Goal: Task Accomplishment & Management: Use online tool/utility

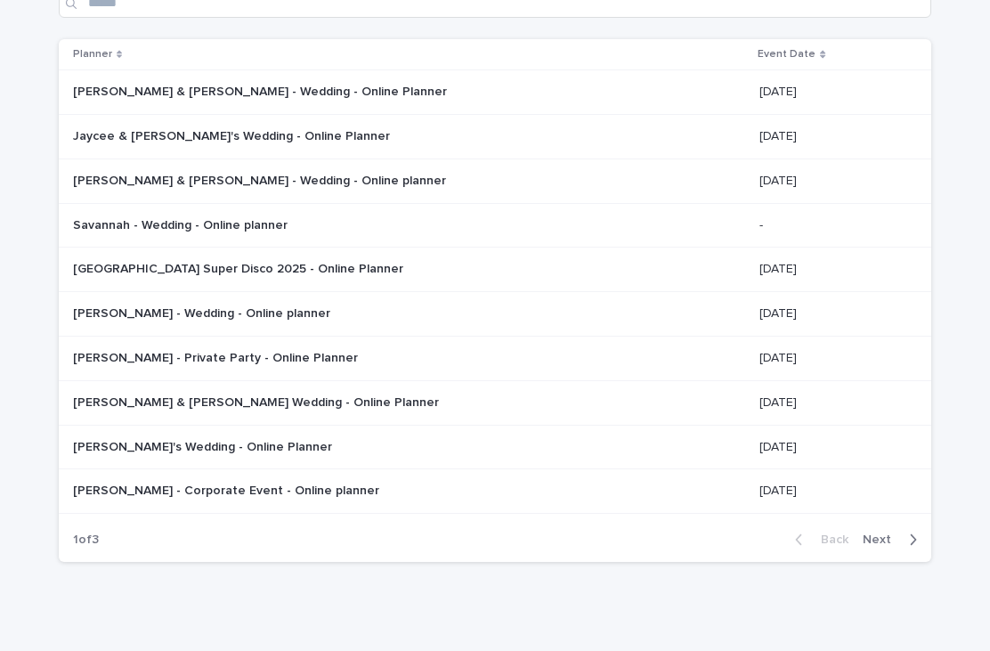
scroll to position [142, 0]
click at [741, 532] on div "button" at bounding box center [908, 540] width 15 height 16
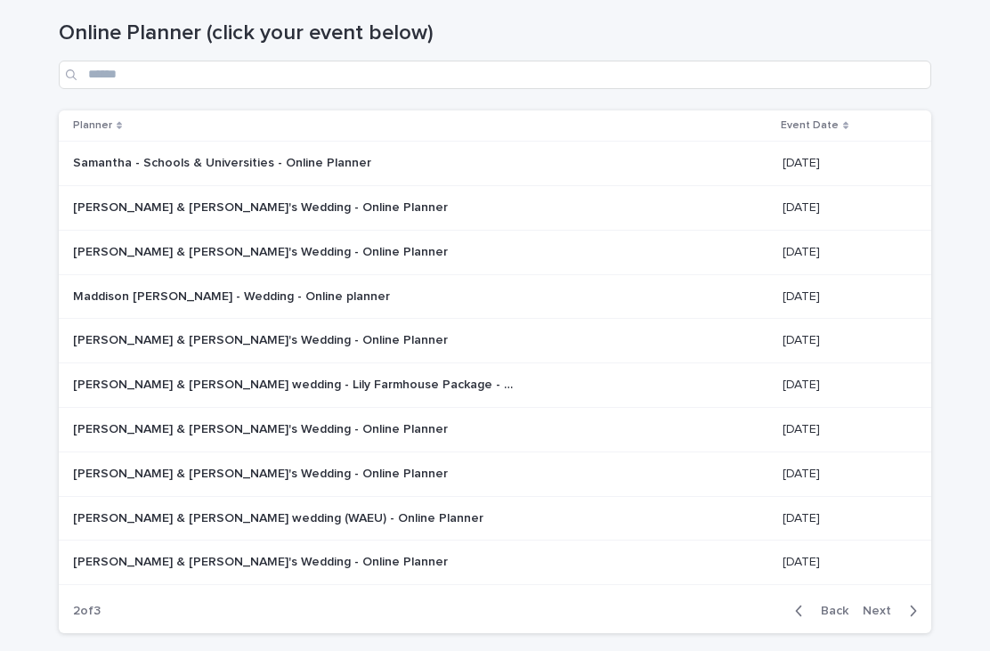
scroll to position [76, 0]
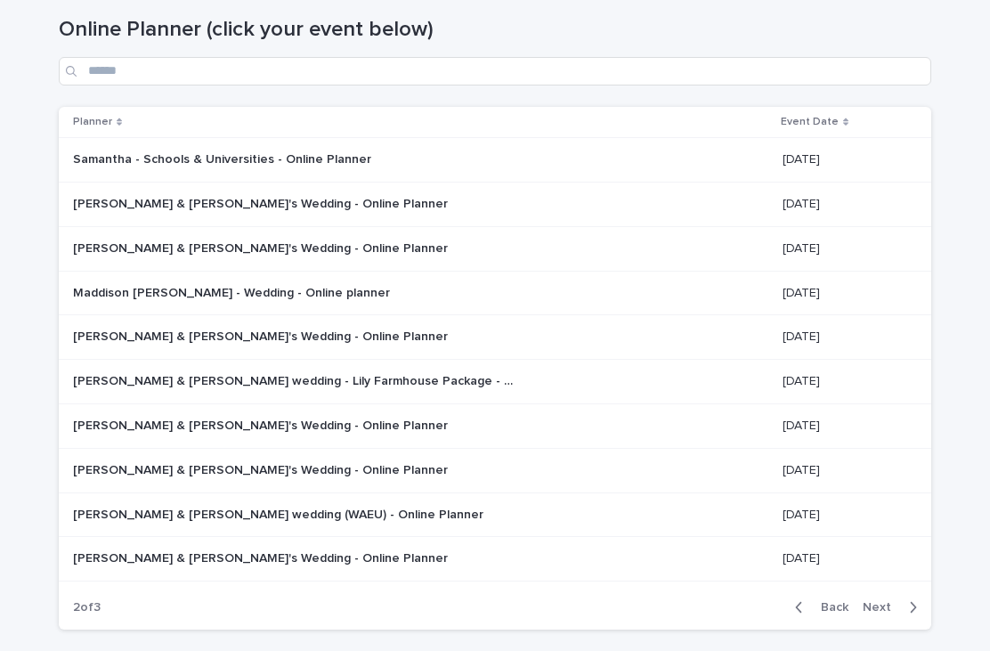
click at [316, 202] on p "Aleena & Michael's Wedding - Online Planner" at bounding box center [262, 202] width 378 height 19
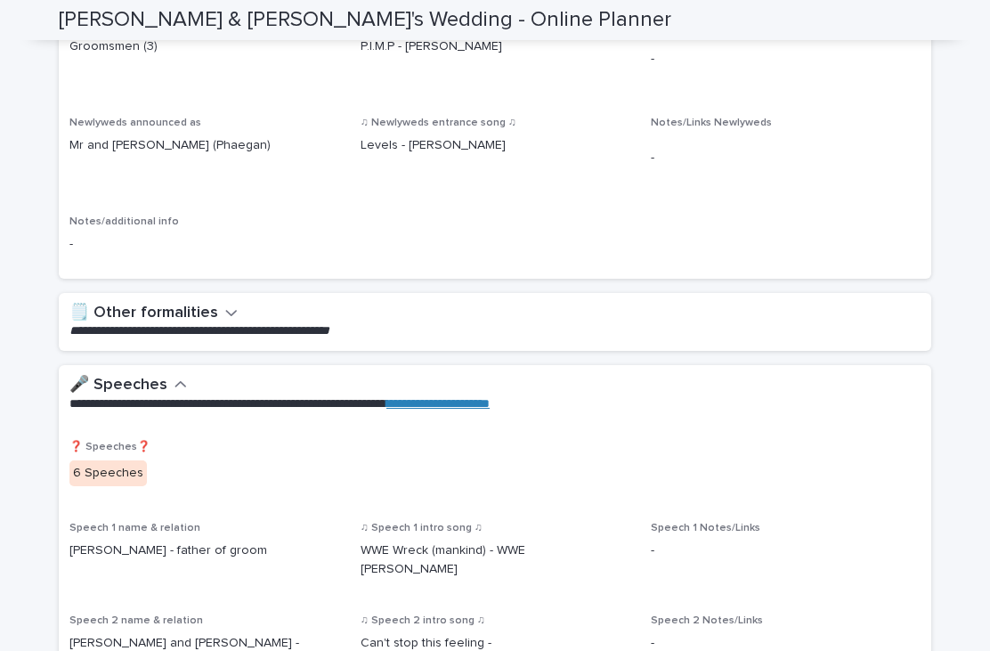
scroll to position [1253, 0]
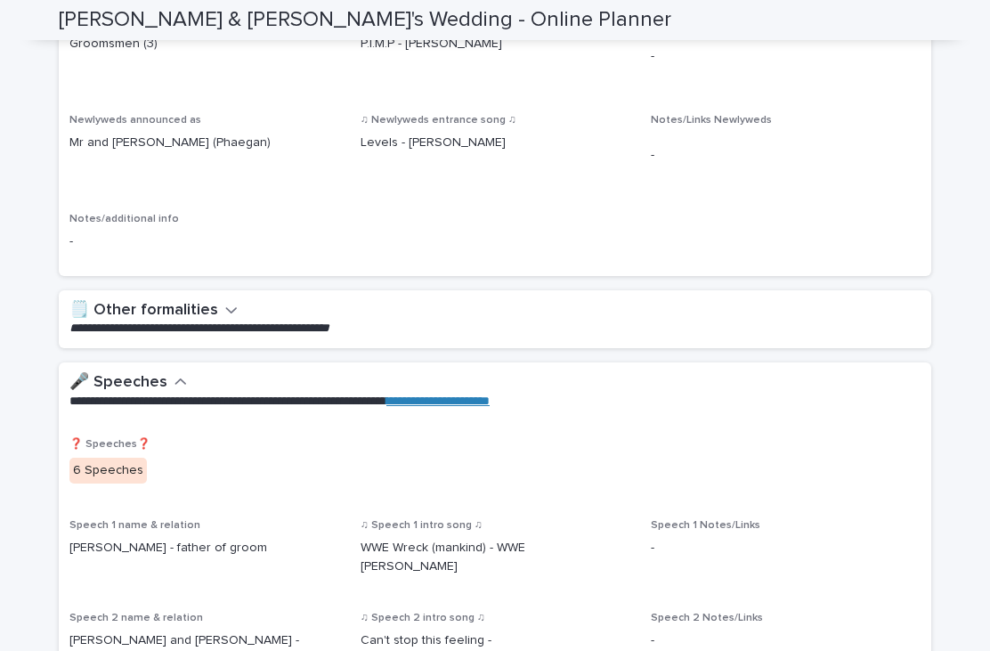
click at [231, 302] on icon "button" at bounding box center [231, 310] width 12 height 16
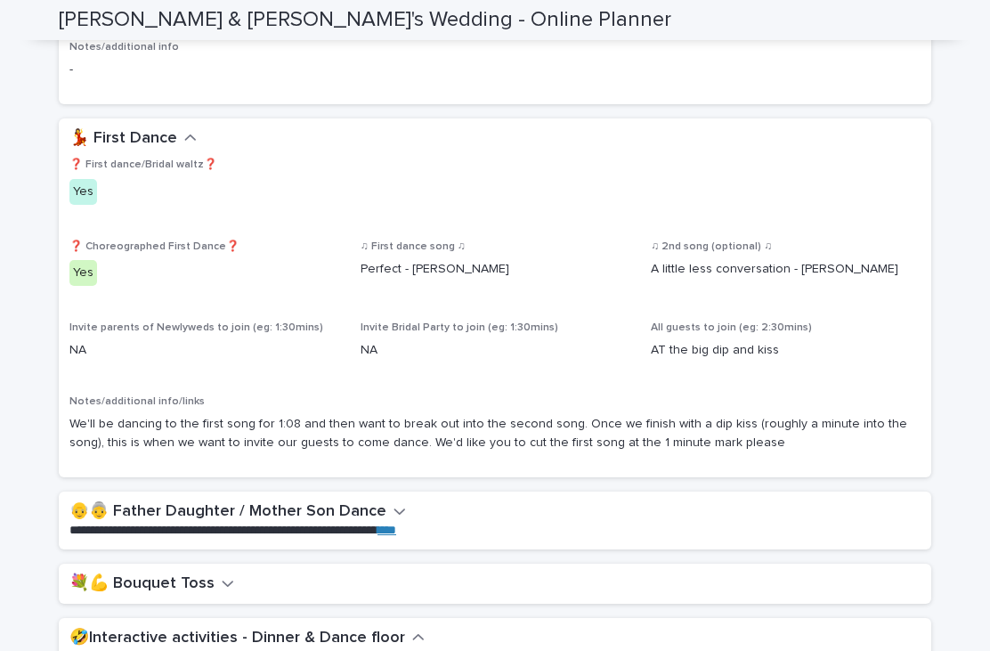
scroll to position [2510, 0]
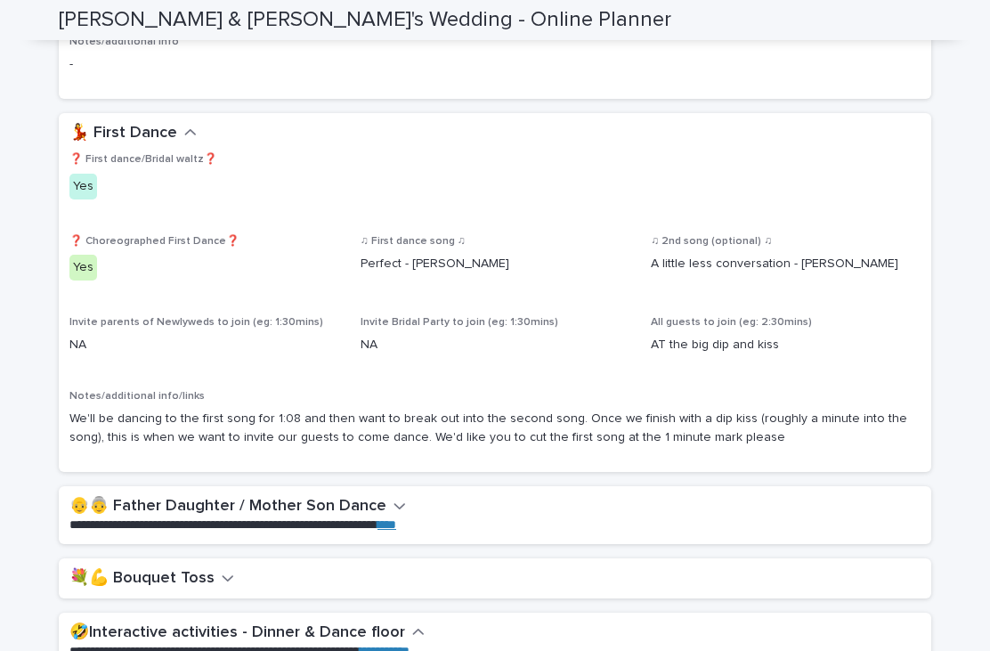
click at [398, 486] on div "**********" at bounding box center [495, 515] width 872 height 58
click at [393, 497] on icon "button" at bounding box center [399, 505] width 12 height 16
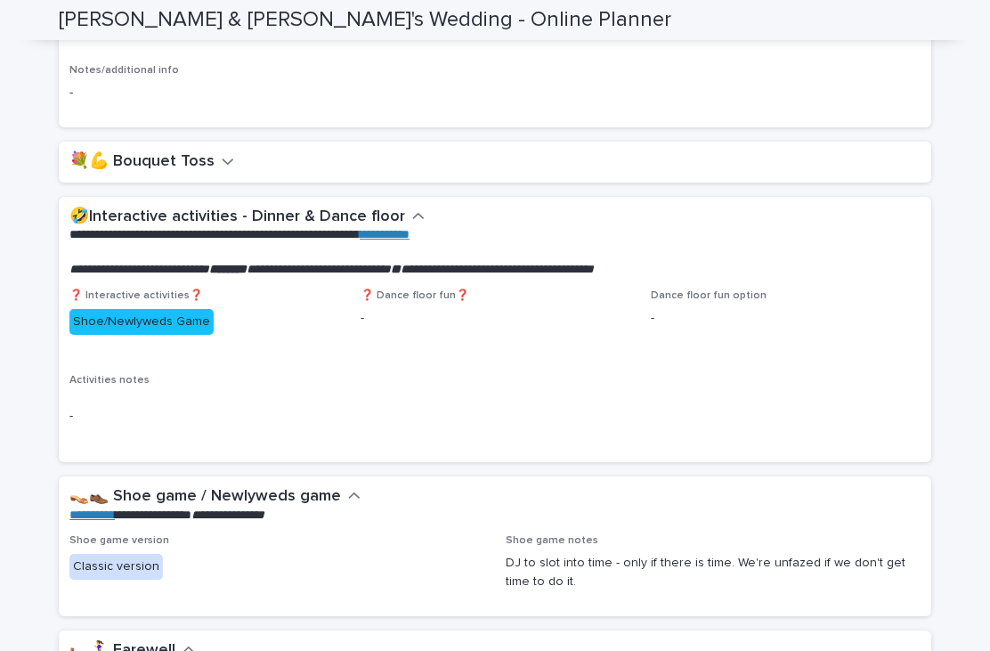
scroll to position [3163, 0]
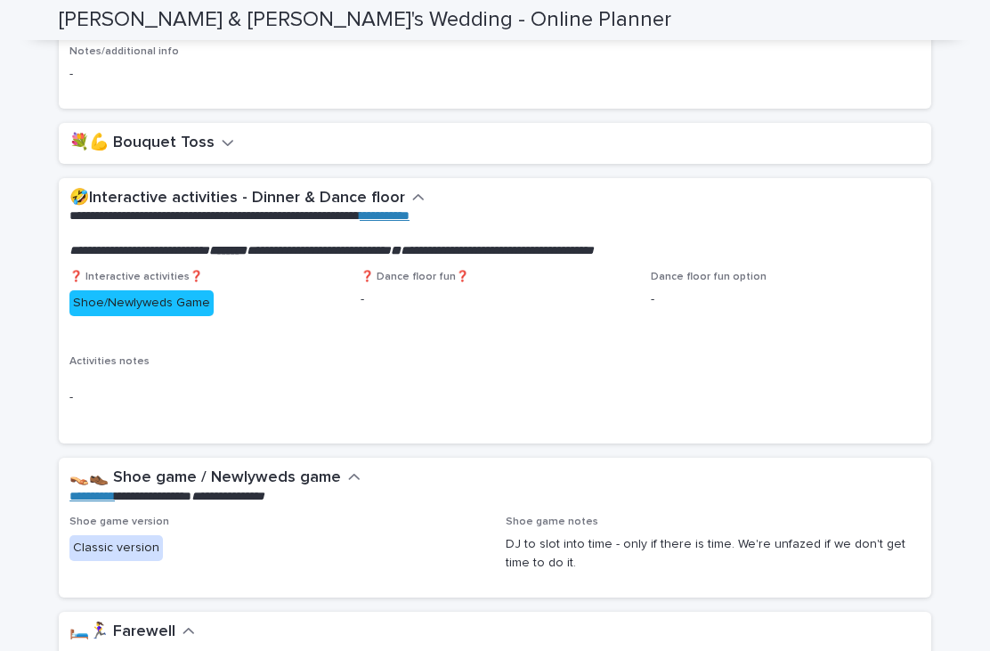
click at [409, 209] on link "**********" at bounding box center [385, 215] width 50 height 12
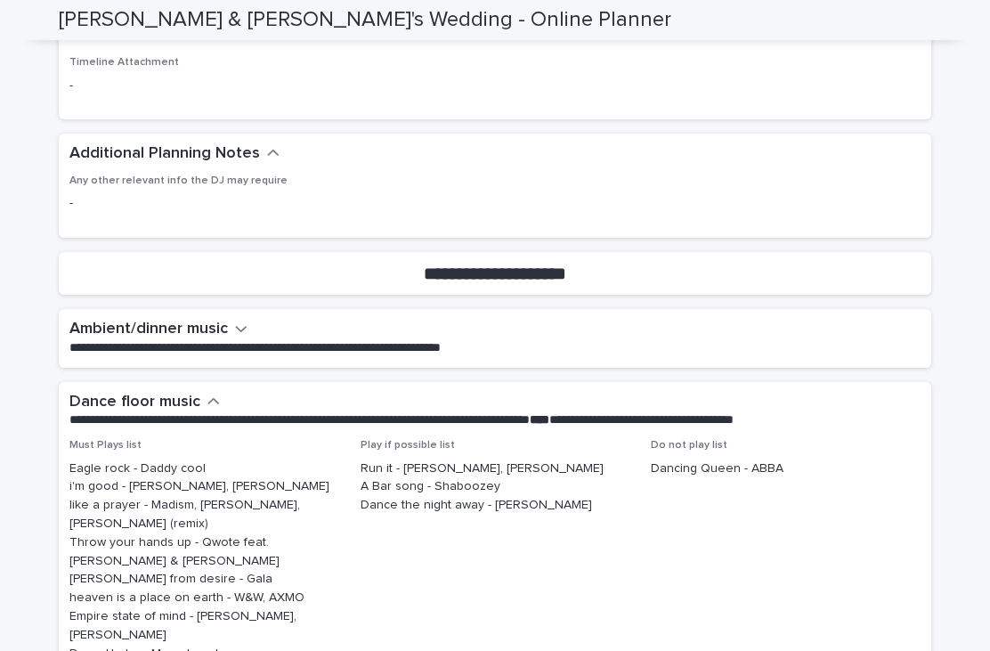
scroll to position [4428, 0]
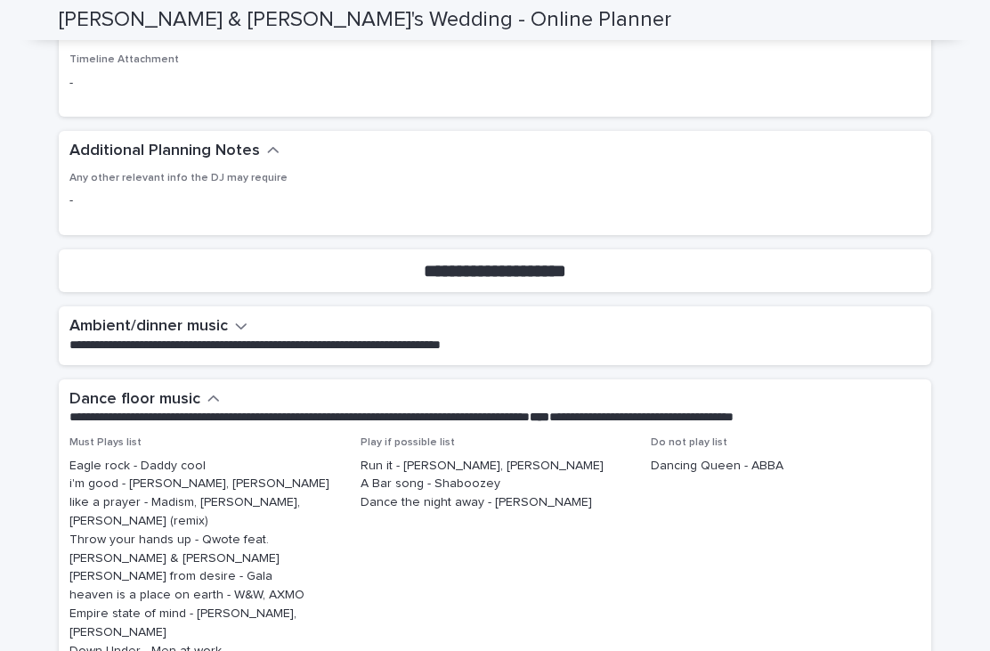
click at [254, 317] on div "**********" at bounding box center [491, 335] width 844 height 36
click at [236, 318] on icon "button" at bounding box center [241, 326] width 12 height 16
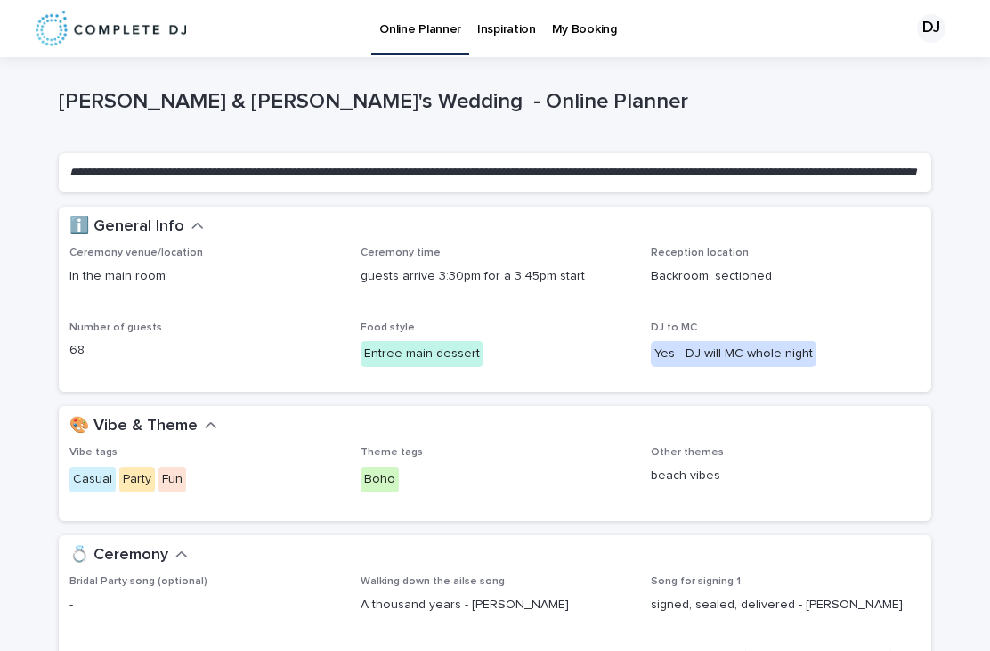
scroll to position [0, 0]
click at [519, 23] on p "Inspiration" at bounding box center [506, 18] width 59 height 37
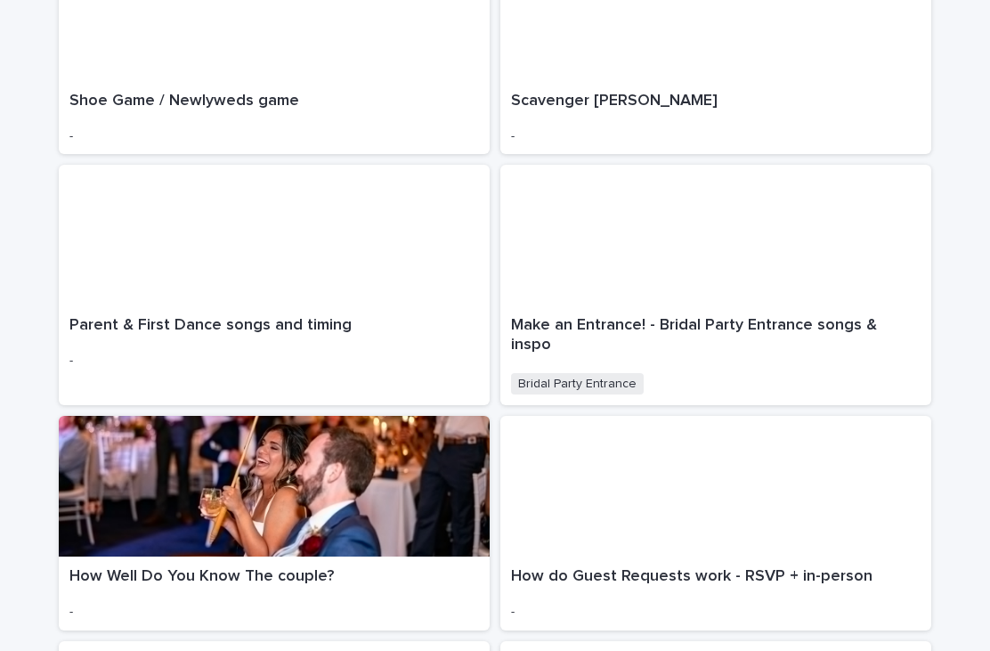
scroll to position [1331, 0]
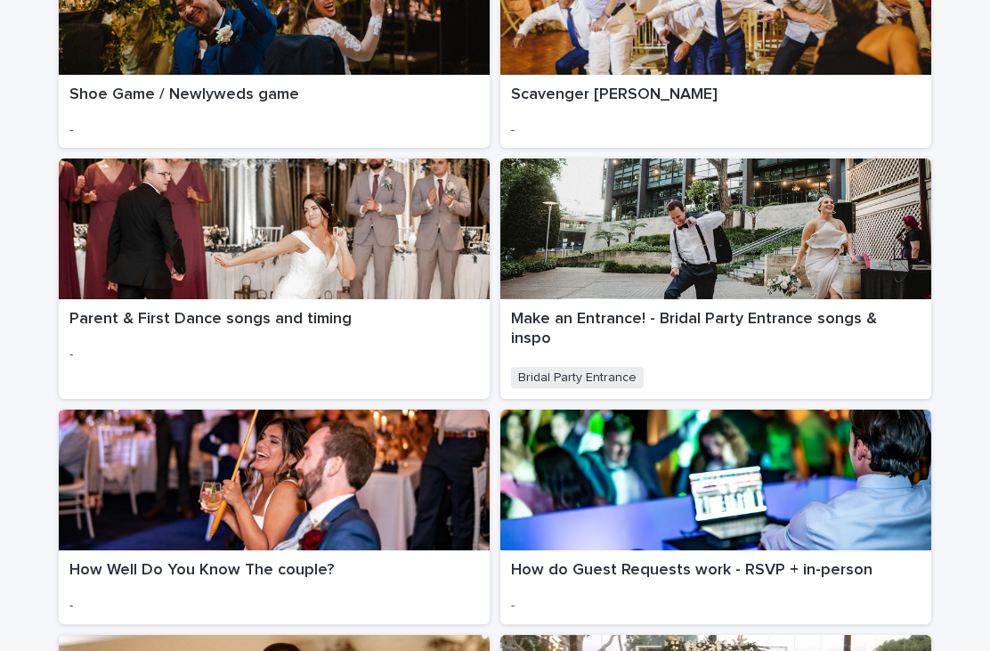
click at [741, 206] on div at bounding box center [715, 228] width 431 height 141
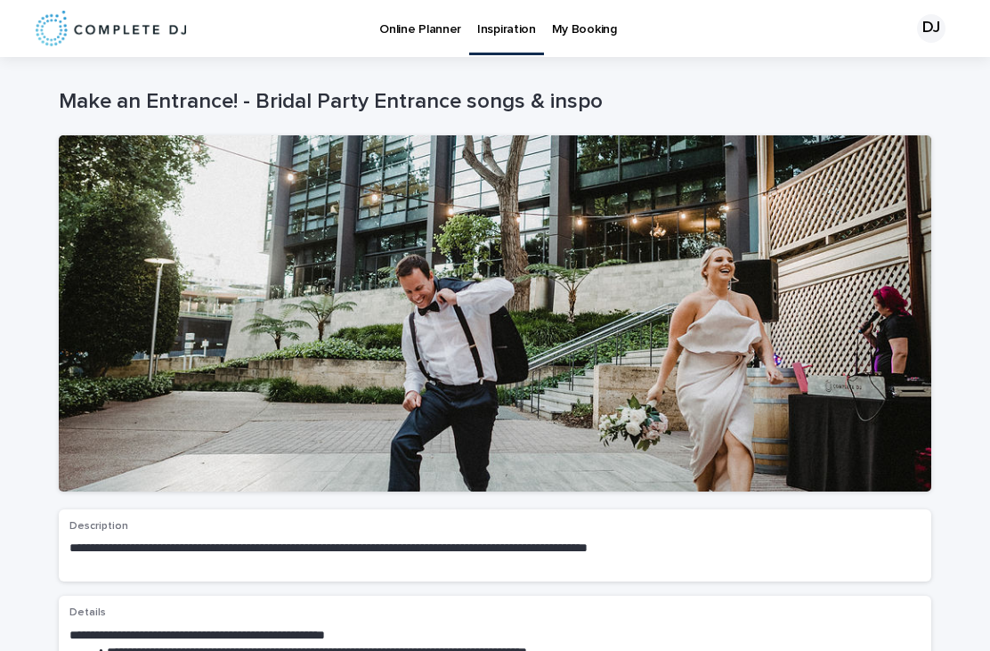
click at [596, 43] on link "My Booking" at bounding box center [584, 27] width 81 height 55
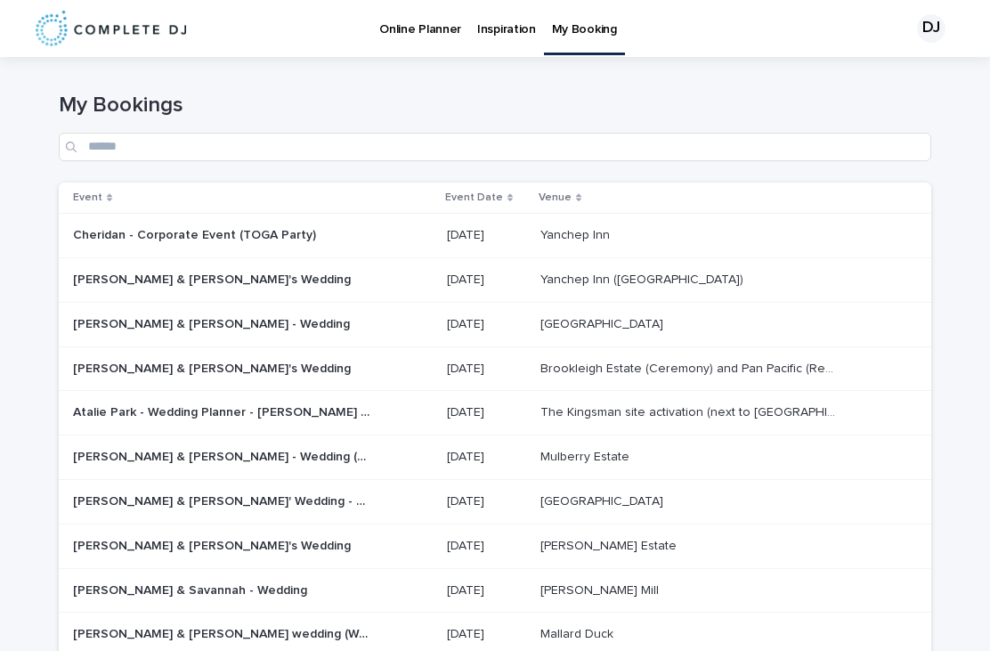
click at [232, 277] on p at bounding box center [221, 279] width 296 height 15
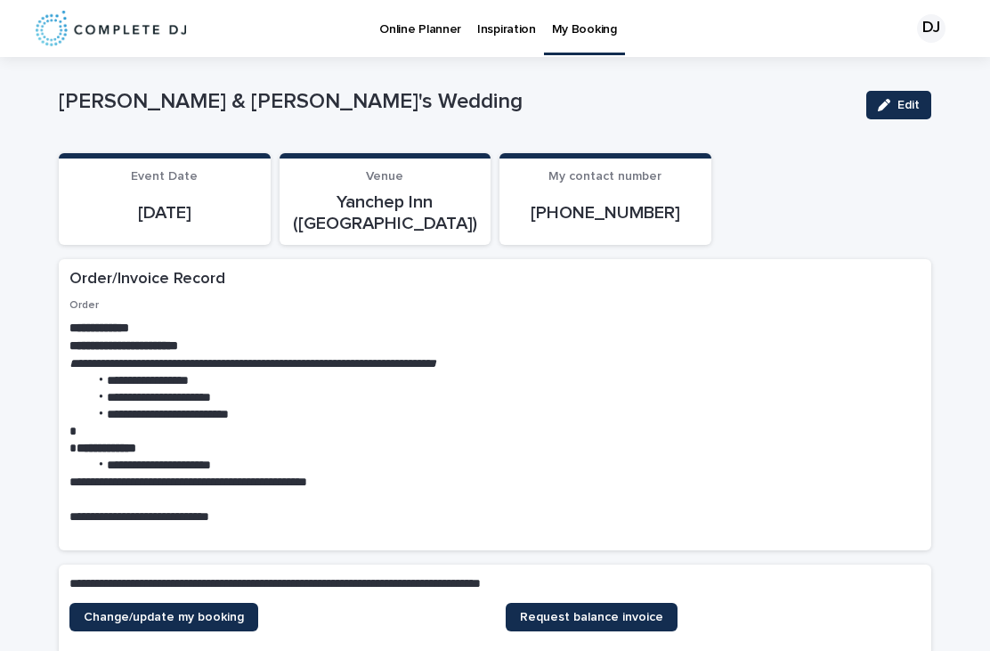
click at [426, 19] on p "Online Planner" at bounding box center [420, 18] width 82 height 37
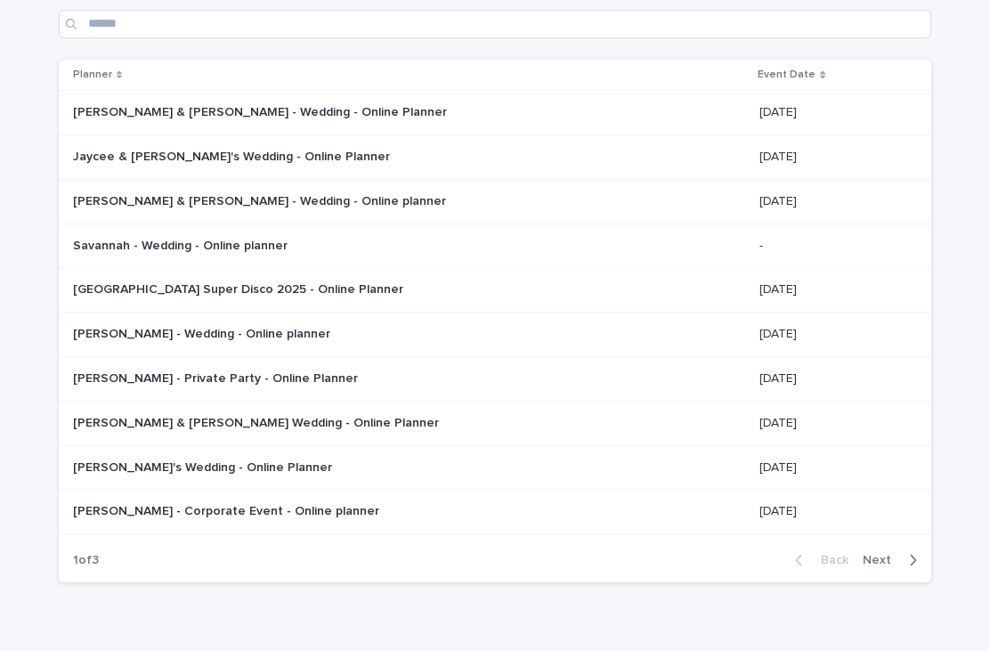
scroll to position [121, 0]
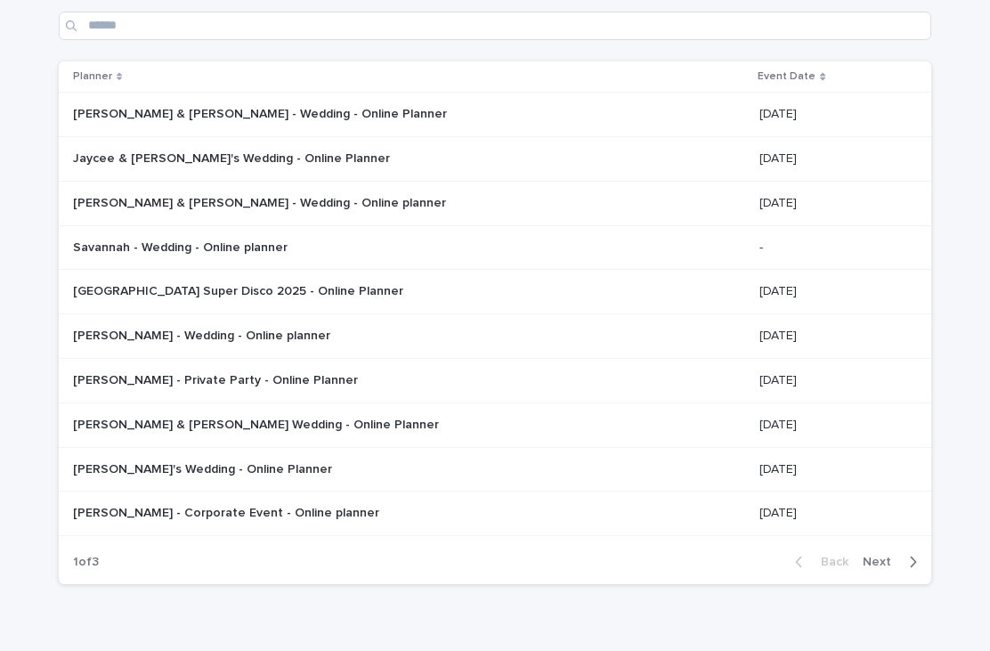
click at [182, 502] on p "Tracey Taylor - Corporate Event - Online planner" at bounding box center [228, 511] width 310 height 19
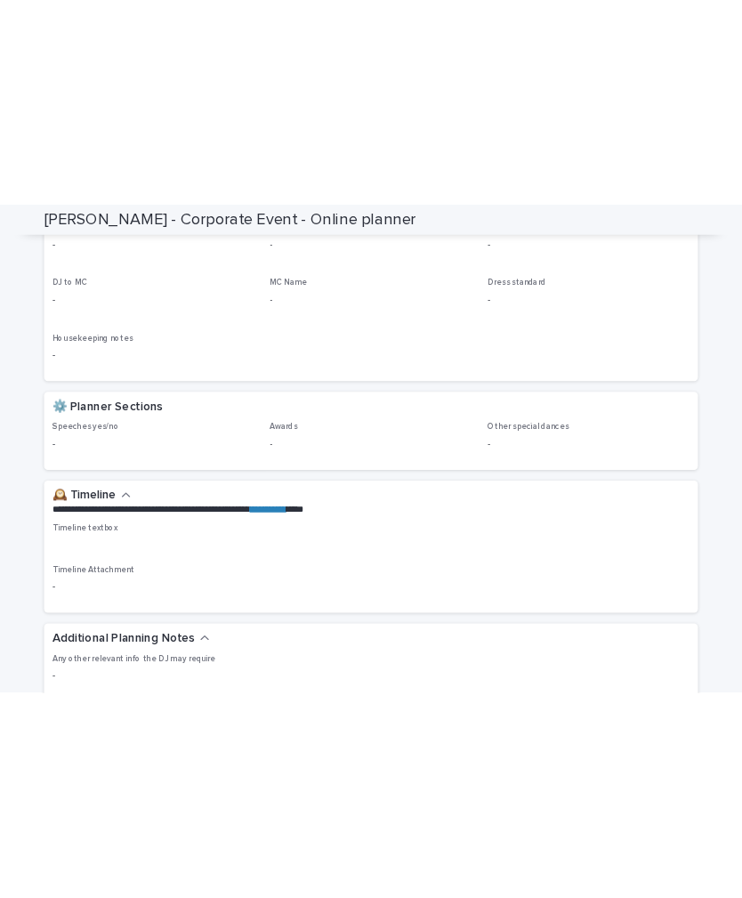
scroll to position [213, 0]
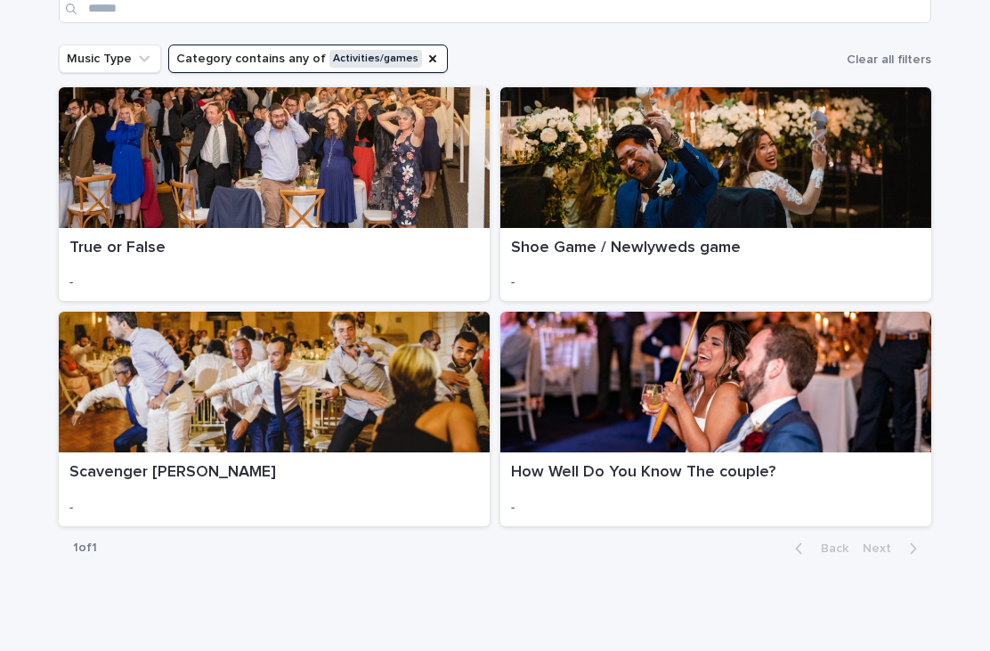
scroll to position [238, 0]
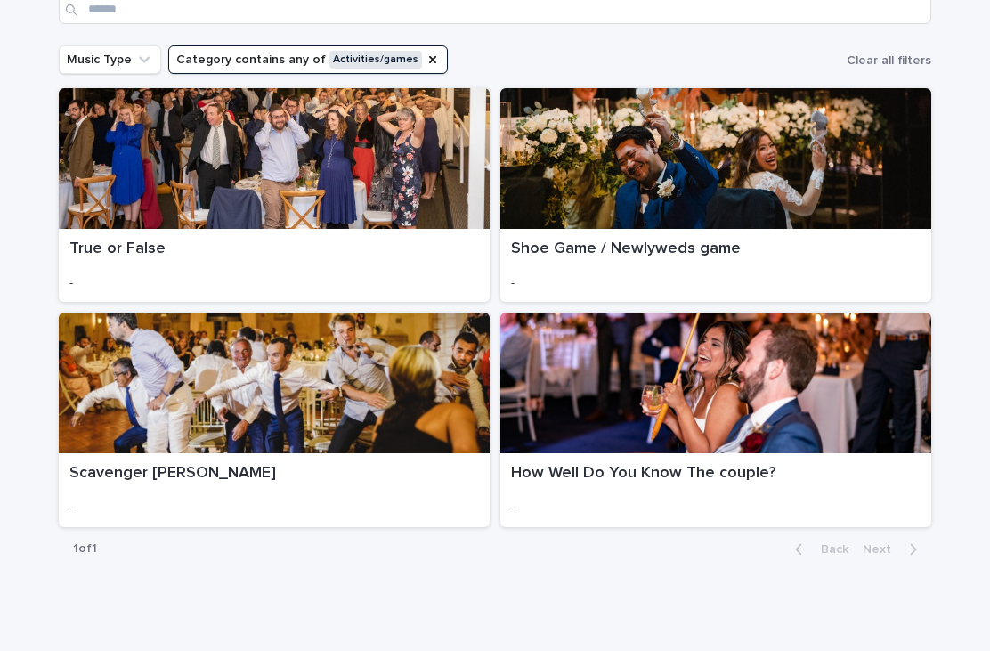
click at [384, 391] on div at bounding box center [274, 382] width 431 height 141
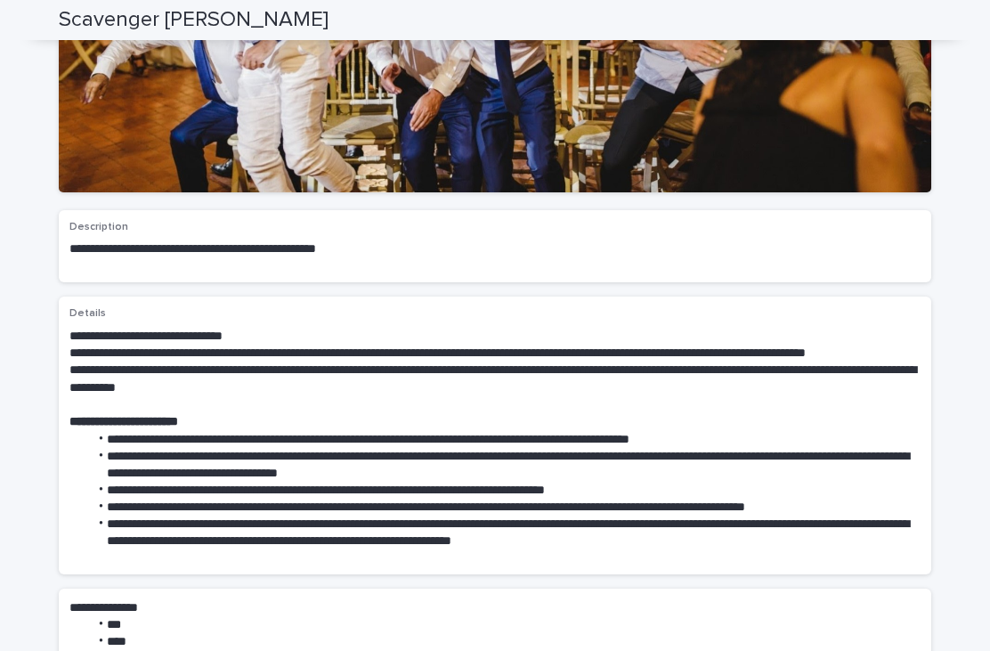
scroll to position [305, 0]
